Goal: Find specific page/section: Find specific page/section

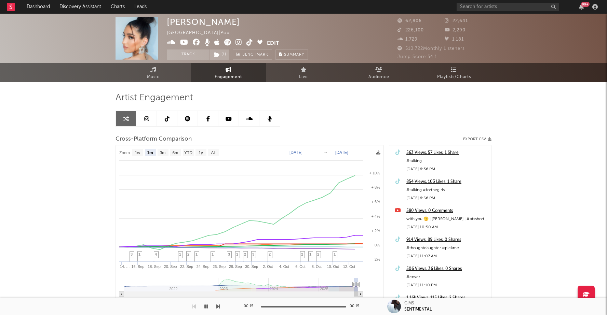
select select "1m"
click at [493, 6] on input "text" at bounding box center [507, 7] width 102 height 9
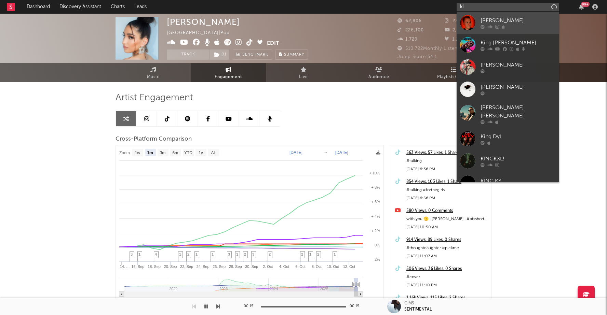
type input "k"
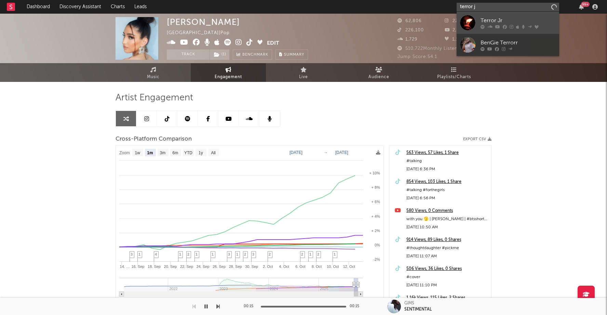
type input "terror j"
click at [498, 15] on link "Terror Jr" at bounding box center [507, 23] width 102 height 22
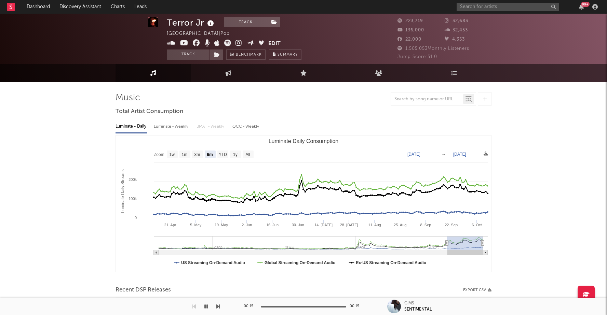
scroll to position [30, 0]
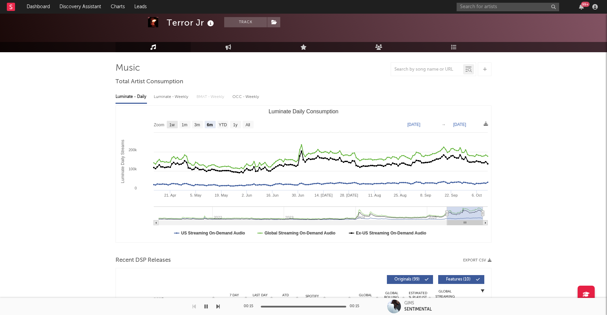
click at [172, 124] on text "1w" at bounding box center [171, 125] width 5 height 5
select select "1w"
type input "[DATE]"
